Goal: Task Accomplishment & Management: Manage account settings

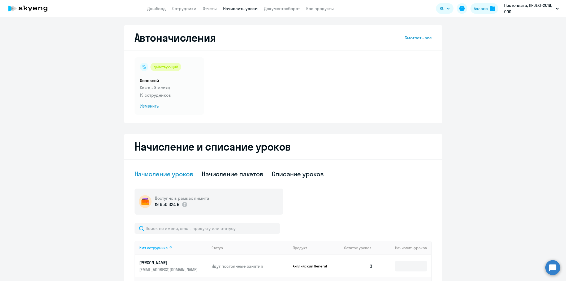
select select "10"
click at [186, 6] on link "Сотрудники" at bounding box center [184, 8] width 24 height 5
select select "30"
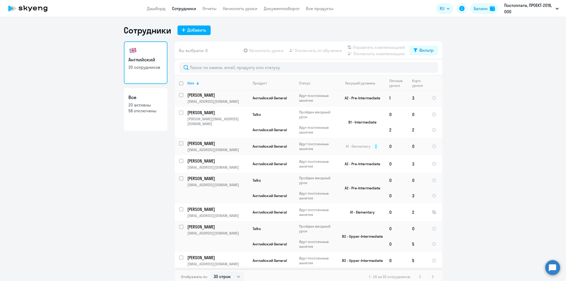
scroll to position [16, 0]
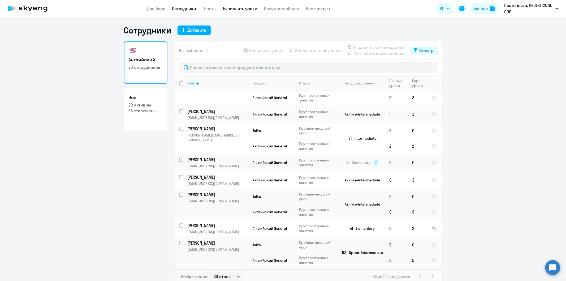
click at [242, 7] on link "Начислить уроки" at bounding box center [240, 8] width 35 height 5
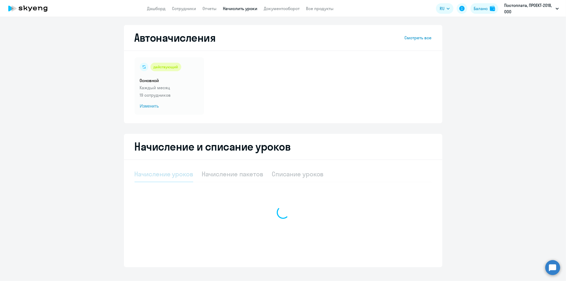
select select "10"
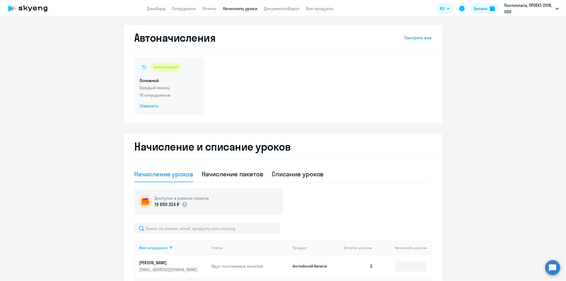
click at [153, 86] on p "Каждый месяц" at bounding box center [169, 87] width 59 height 6
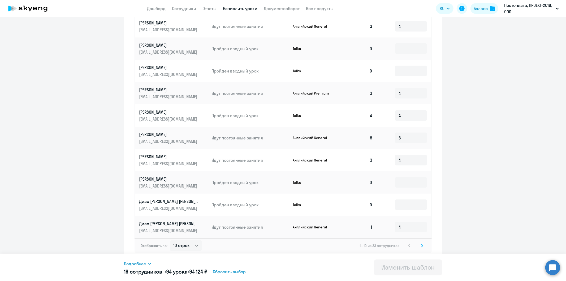
scroll to position [212, 0]
click at [195, 242] on select "10 строк 30 строк 50 строк" at bounding box center [186, 244] width 32 height 11
select select "30"
click at [170, 239] on select "10 строк 30 строк 50 строк" at bounding box center [186, 244] width 32 height 11
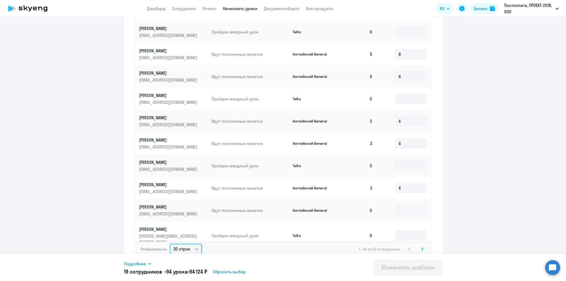
scroll to position [441, 0]
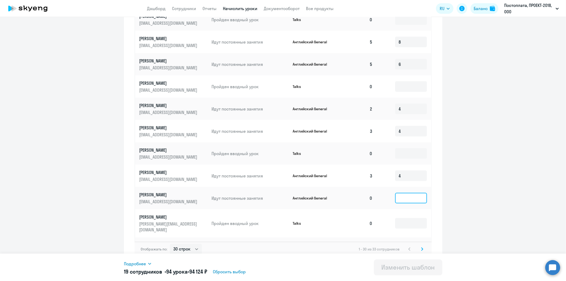
click at [402, 193] on input at bounding box center [411, 198] width 32 height 11
type input "4"
click at [403, 266] on div "Изменить шаблон" at bounding box center [409, 267] width 54 height 8
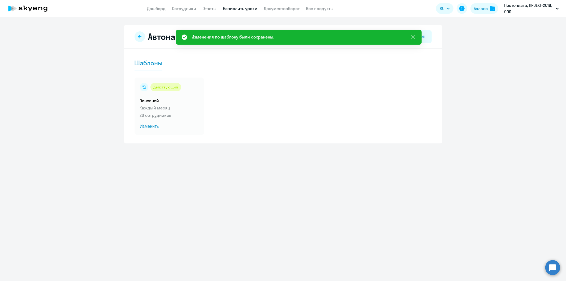
click at [241, 8] on link "Начислить уроки" at bounding box center [240, 8] width 35 height 5
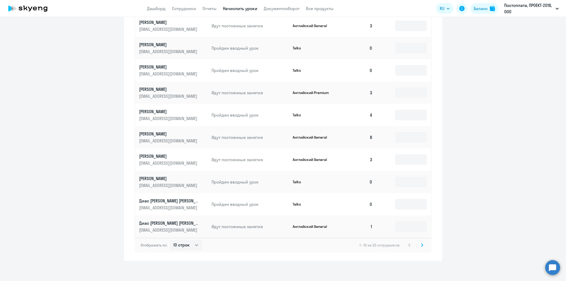
scroll to position [241, 0]
click at [193, 245] on select "10 строк 30 строк 50 строк" at bounding box center [186, 244] width 32 height 11
select select "30"
click at [170, 239] on select "10 строк 30 строк 50 строк" at bounding box center [186, 244] width 32 height 11
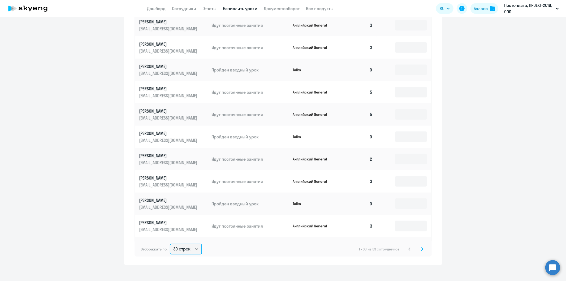
scroll to position [441, 0]
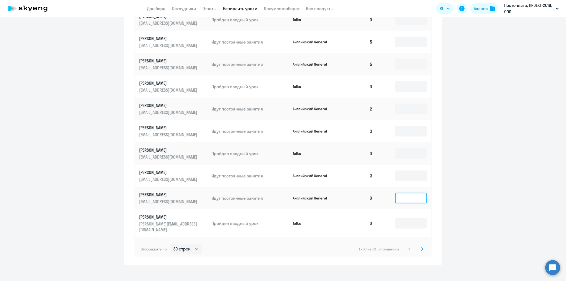
click at [400, 193] on input at bounding box center [411, 198] width 32 height 11
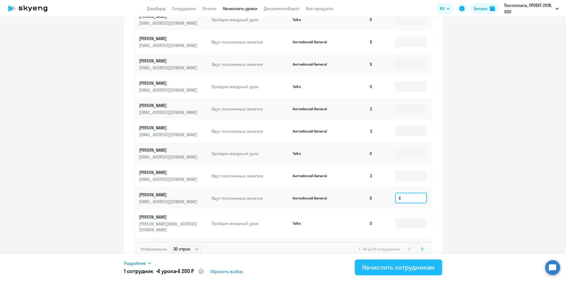
type input "4"
click at [405, 267] on div "Начислить сотрудникам" at bounding box center [398, 267] width 73 height 8
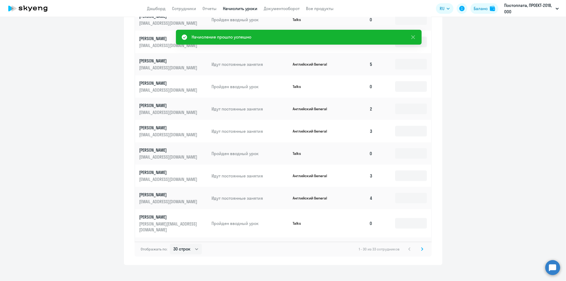
click at [503, 182] on ng-component "Автоначисления Смотреть все действующий Основной Каждый месяц 20 сотрудников Из…" at bounding box center [283, 24] width 566 height 481
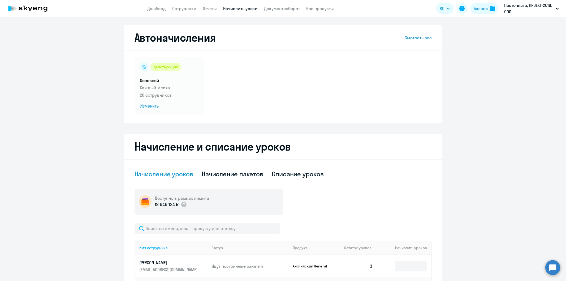
select select "10"
